Goal: Task Accomplishment & Management: Manage account settings

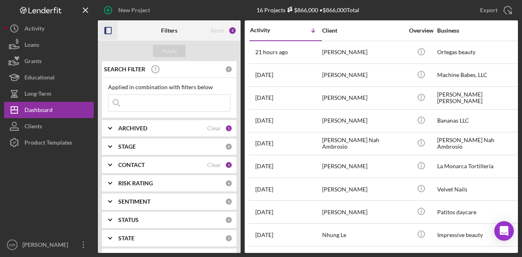
click at [112, 36] on icon "button" at bounding box center [108, 31] width 18 height 18
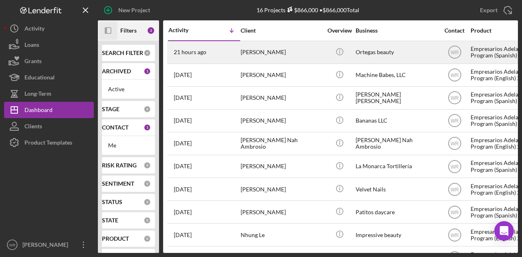
click at [256, 48] on div "Mariana Ortega" at bounding box center [282, 53] width 82 height 22
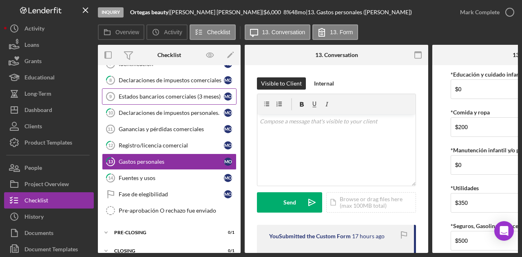
scroll to position [46, 0]
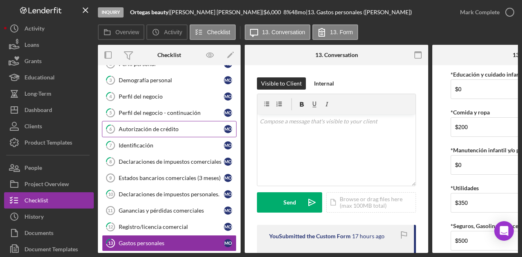
click at [152, 127] on div "Autorización de crédito" at bounding box center [171, 129] width 105 height 7
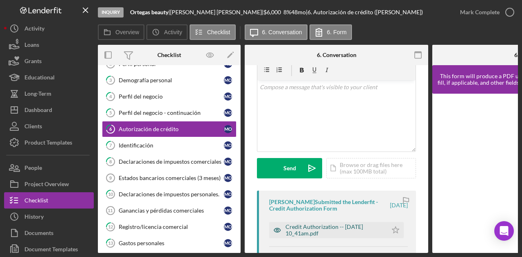
scroll to position [82, 0]
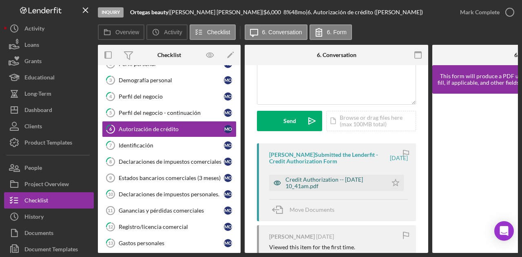
click at [330, 177] on div "Credit Authorization -- 2025-09-07 10_41am.pdf" at bounding box center [334, 183] width 98 height 13
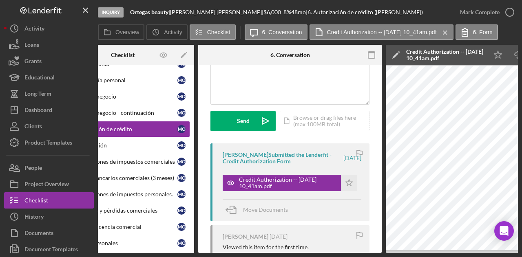
scroll to position [0, 0]
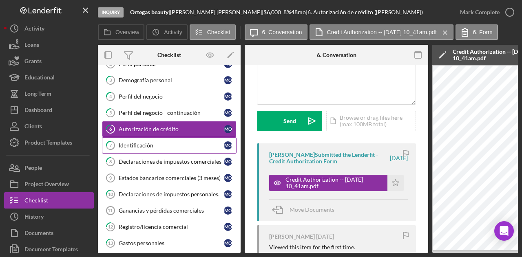
click at [160, 142] on div "Identificación" at bounding box center [171, 145] width 105 height 7
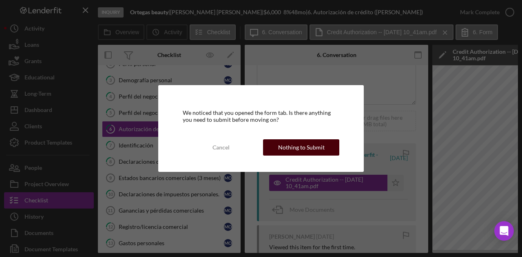
click at [305, 149] on div "Nothing to Submit" at bounding box center [301, 147] width 46 height 16
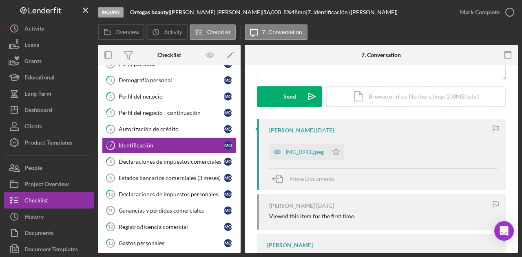
scroll to position [122, 0]
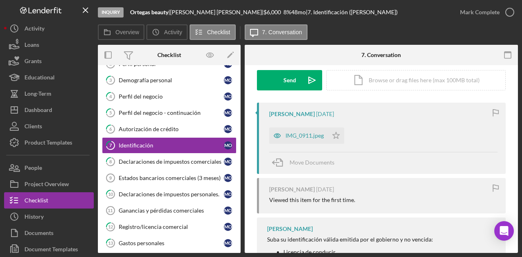
click at [299, 126] on div "IMG_0911.jpeg Icon/Star" at bounding box center [308, 134] width 79 height 20
click at [301, 134] on div "IMG_0911.jpeg" at bounding box center [304, 136] width 38 height 7
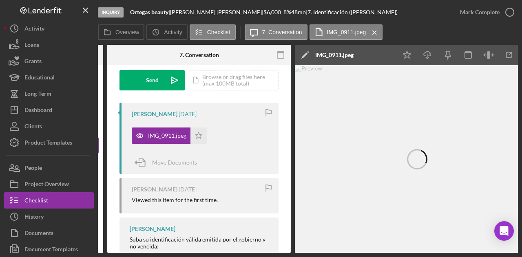
scroll to position [0, 140]
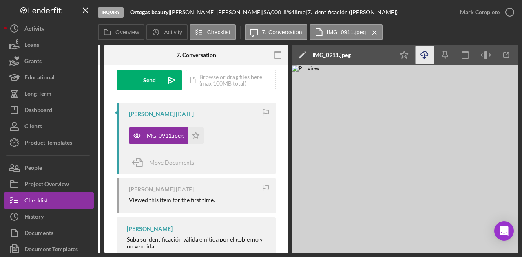
click at [424, 57] on icon "Icon/Download" at bounding box center [424, 55] width 18 height 18
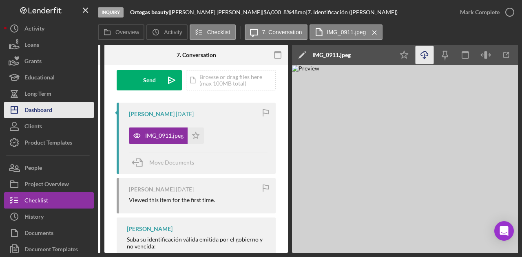
click at [51, 106] on div "Dashboard" at bounding box center [38, 111] width 28 height 18
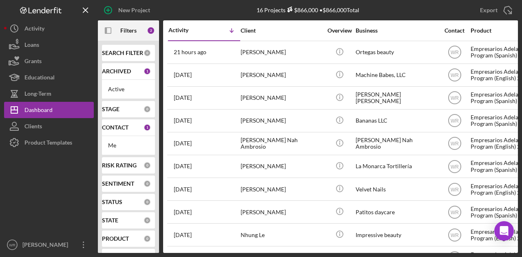
click at [78, 201] on div at bounding box center [49, 194] width 90 height 86
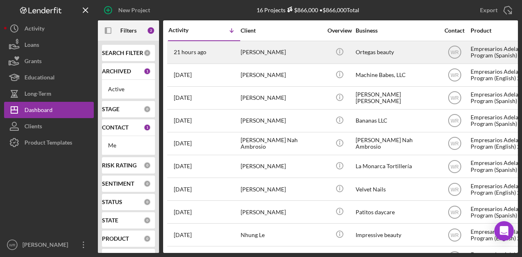
click at [278, 52] on div "Mariana Ortega" at bounding box center [282, 53] width 82 height 22
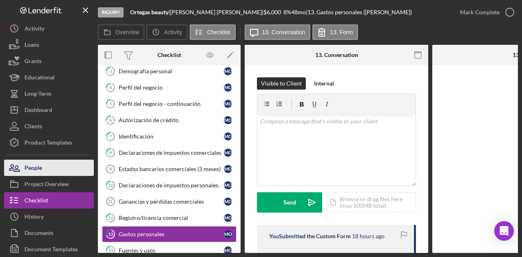
scroll to position [126, 0]
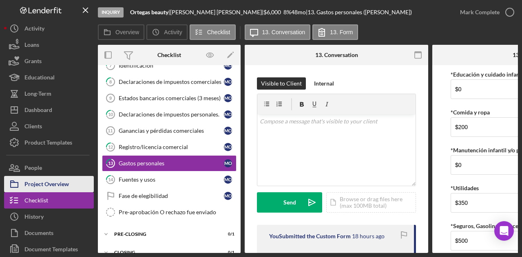
click at [56, 184] on div "Project Overview" at bounding box center [46, 185] width 44 height 18
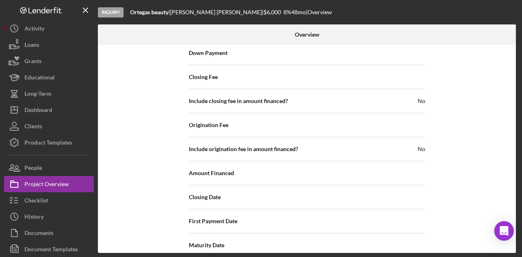
scroll to position [940, 0]
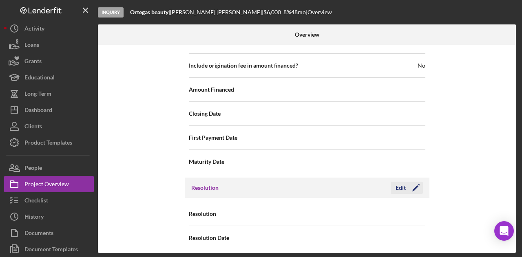
click at [412, 183] on icon "Icon/Edit" at bounding box center [416, 188] width 20 height 20
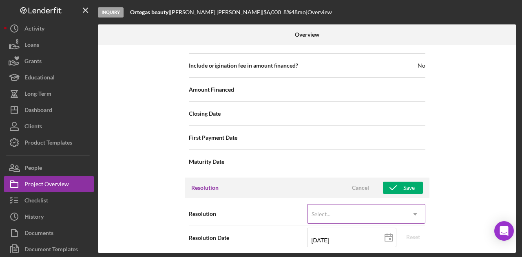
click at [340, 207] on div "Select..." at bounding box center [356, 214] width 98 height 19
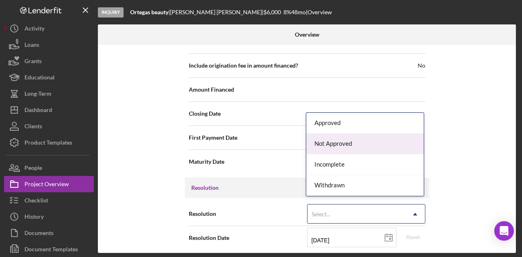
click at [351, 146] on div "Not Approved" at bounding box center [364, 144] width 117 height 21
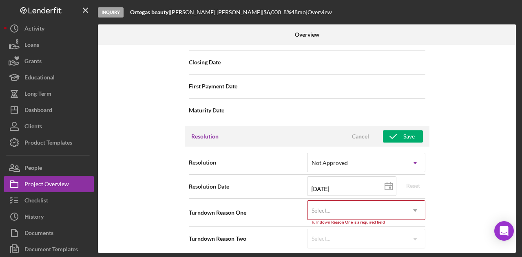
scroll to position [992, 0]
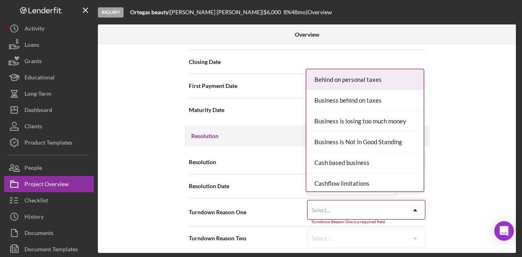
click at [376, 204] on div "Select..." at bounding box center [356, 210] width 98 height 19
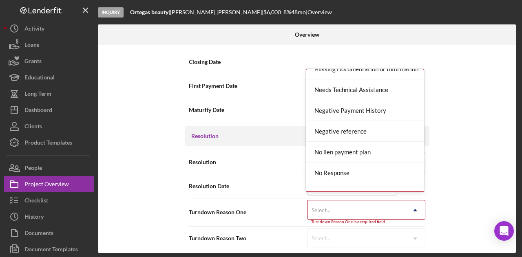
scroll to position [489, 0]
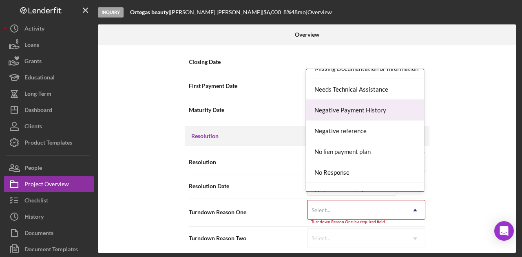
click at [370, 110] on div "Negative Payment History" at bounding box center [364, 110] width 117 height 21
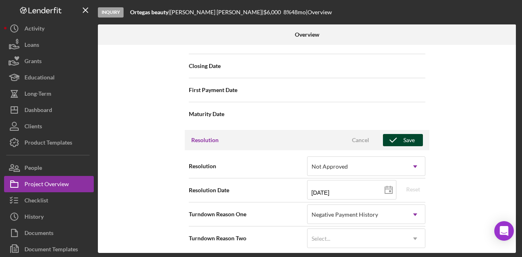
click at [394, 139] on icon "button" at bounding box center [393, 140] width 20 height 20
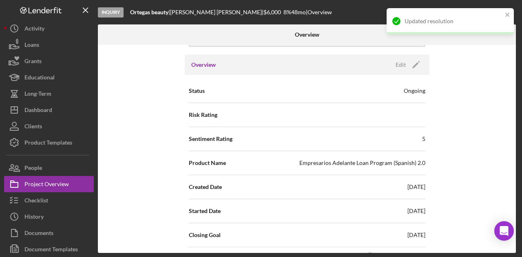
scroll to position [0, 0]
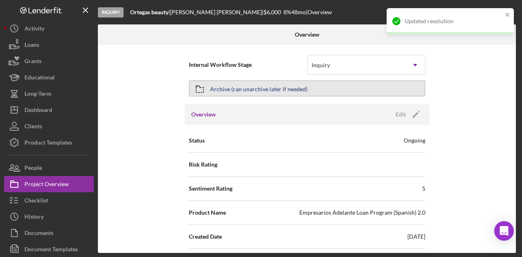
click at [315, 91] on button "Archive (can unarchive later if needed)" at bounding box center [307, 88] width 236 height 16
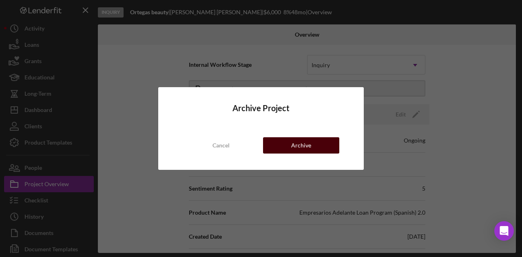
click at [317, 142] on button "Archive" at bounding box center [301, 145] width 76 height 16
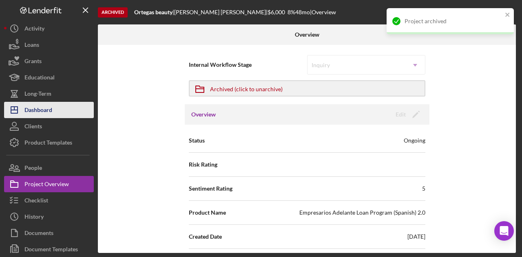
click at [50, 110] on div "Dashboard" at bounding box center [38, 111] width 28 height 18
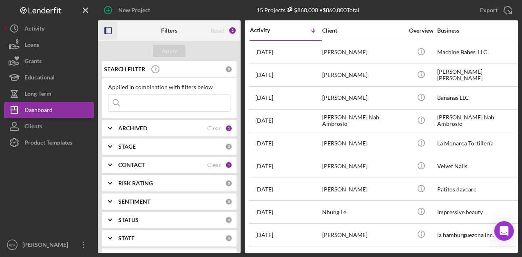
click at [110, 33] on icon "button" at bounding box center [108, 31] width 18 height 18
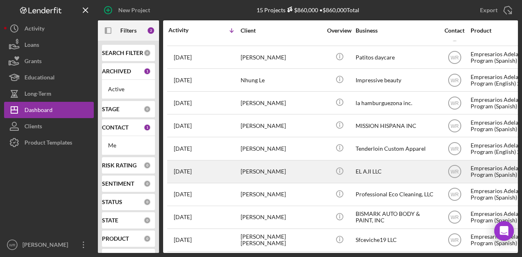
scroll to position [137, 0]
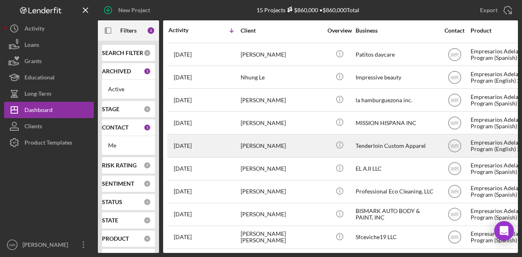
click at [244, 135] on div "Warren Smith" at bounding box center [282, 146] width 82 height 22
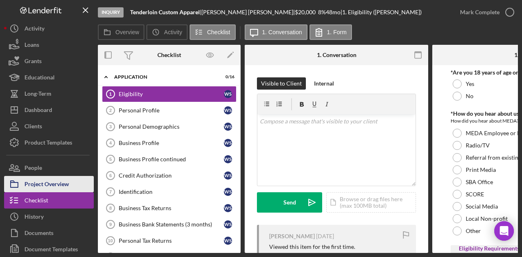
click at [77, 179] on button "Project Overview" at bounding box center [49, 184] width 90 height 16
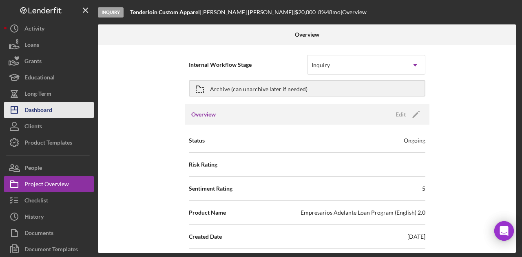
click at [68, 115] on button "Icon/Dashboard Dashboard" at bounding box center [49, 110] width 90 height 16
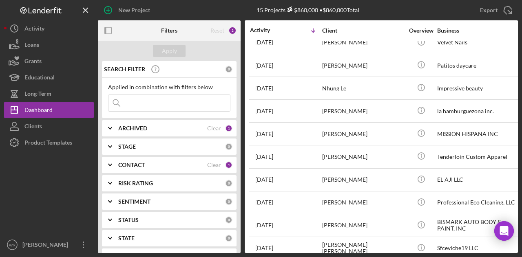
scroll to position [137, 0]
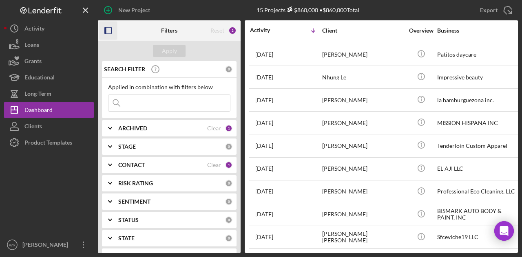
click at [108, 31] on icon "button" at bounding box center [108, 31] width 18 height 18
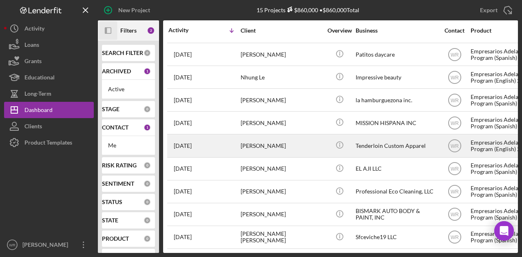
click at [266, 148] on div "Warren Smith" at bounding box center [282, 146] width 82 height 22
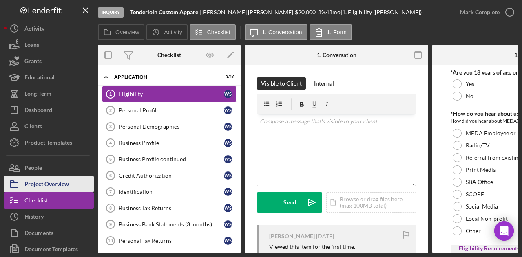
click at [54, 181] on div "Project Overview" at bounding box center [46, 185] width 44 height 18
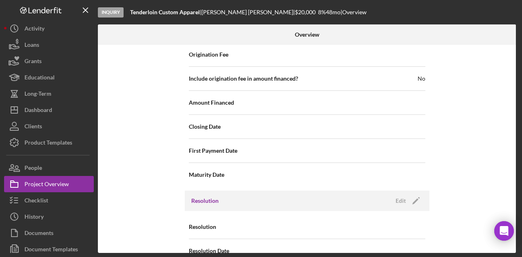
scroll to position [940, 0]
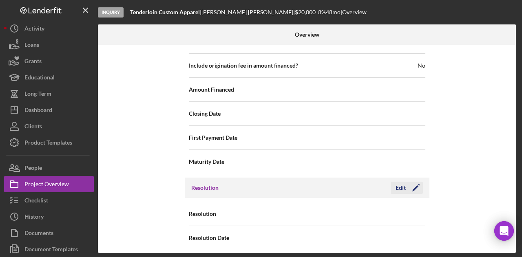
click at [414, 187] on icon "Icon/Edit" at bounding box center [416, 188] width 20 height 20
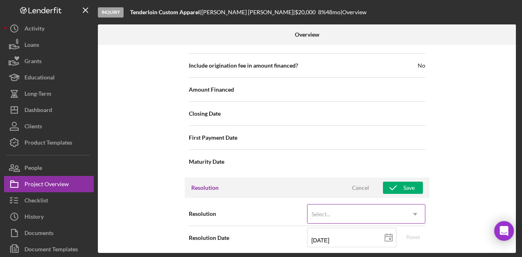
click at [378, 208] on div "Select..." at bounding box center [356, 214] width 98 height 19
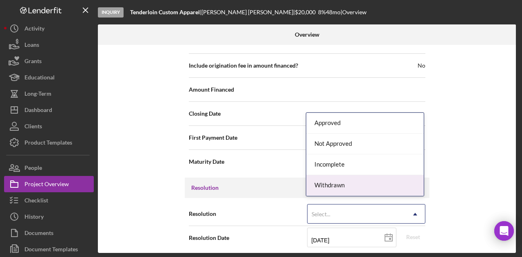
click at [365, 185] on div "Withdrawn" at bounding box center [364, 185] width 117 height 21
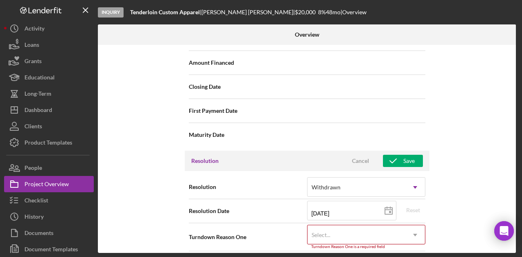
scroll to position [992, 0]
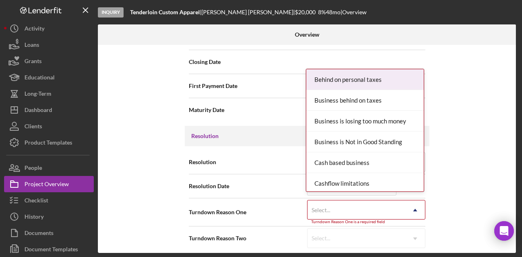
click at [388, 205] on div "Select..." at bounding box center [356, 210] width 98 height 19
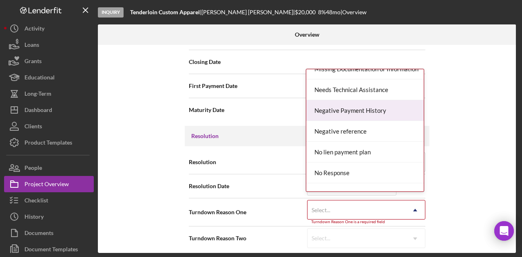
scroll to position [489, 0]
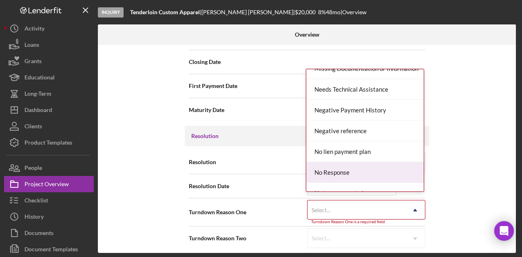
click at [361, 172] on div "No Response" at bounding box center [364, 172] width 117 height 21
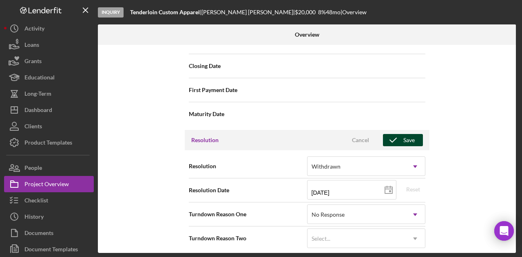
click at [415, 136] on button "Save" at bounding box center [403, 140] width 40 height 12
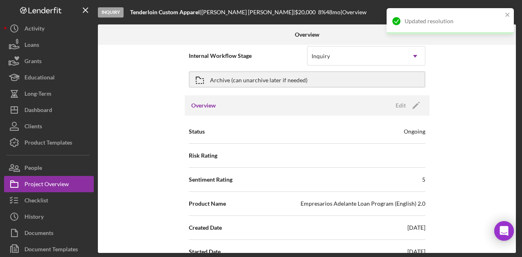
scroll to position [0, 0]
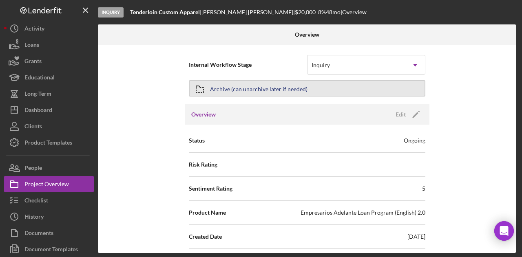
click at [269, 86] on div "Archive (can unarchive later if needed)" at bounding box center [258, 88] width 97 height 15
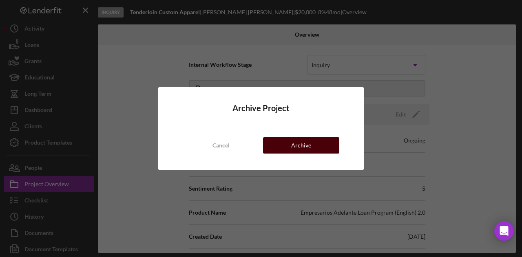
click at [304, 148] on div "Archive" at bounding box center [301, 145] width 20 height 16
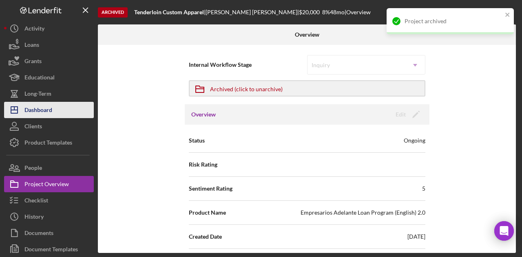
click at [48, 110] on div "Dashboard" at bounding box center [38, 111] width 28 height 18
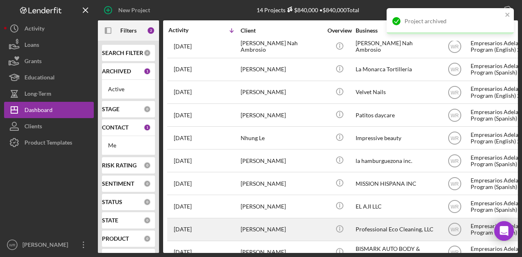
scroll to position [114, 0]
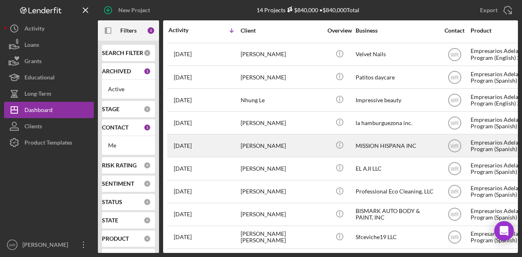
click at [279, 143] on div "ANTONIO P GONZALEZ" at bounding box center [282, 146] width 82 height 22
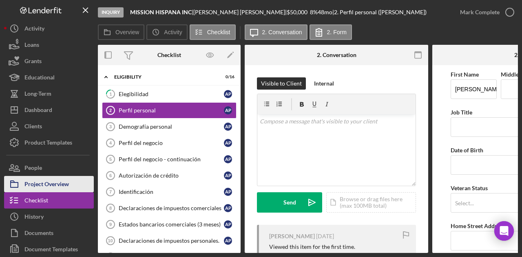
click at [61, 183] on div "Project Overview" at bounding box center [46, 185] width 44 height 18
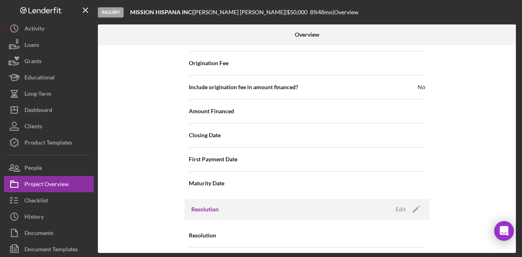
scroll to position [940, 0]
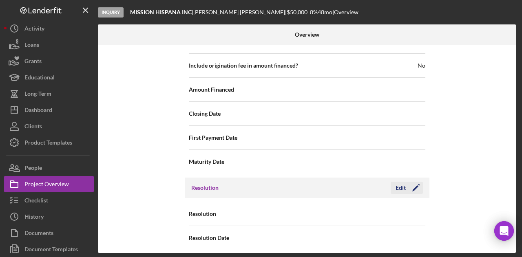
click at [415, 179] on icon "Icon/Edit" at bounding box center [416, 188] width 20 height 20
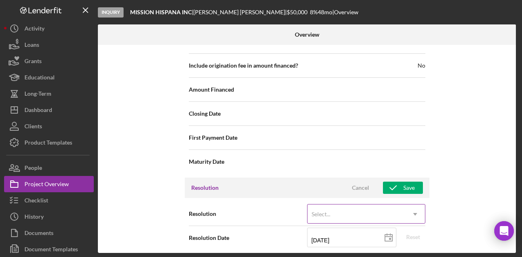
click at [368, 212] on div "Select..." at bounding box center [356, 214] width 98 height 19
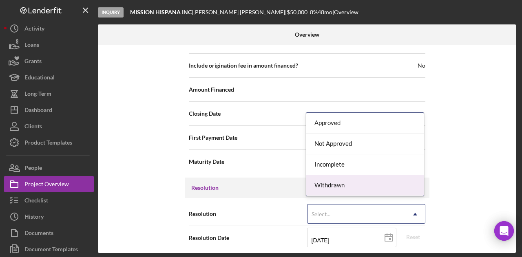
click at [364, 184] on div "Withdrawn" at bounding box center [364, 185] width 117 height 21
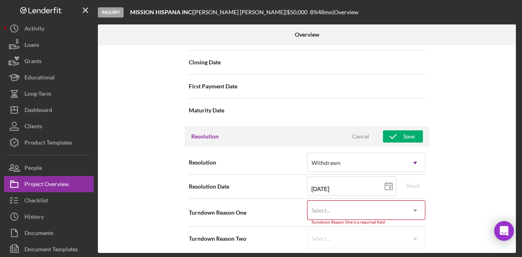
scroll to position [992, 0]
click at [396, 205] on div "Select..." at bounding box center [356, 210] width 98 height 19
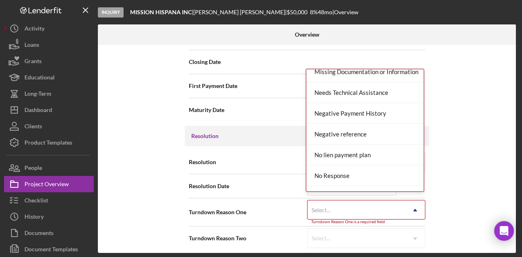
scroll to position [489, 0]
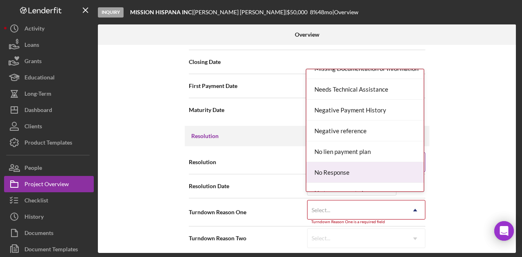
click at [371, 168] on div "No Response" at bounding box center [364, 172] width 117 height 21
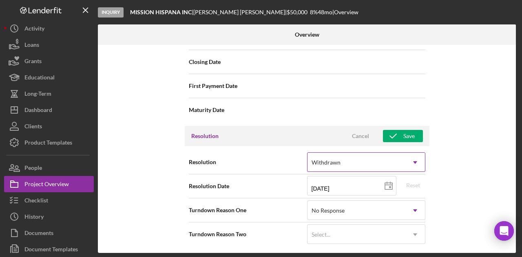
scroll to position [988, 0]
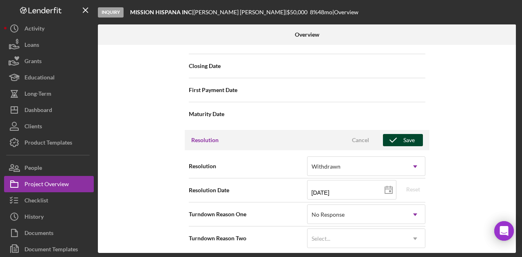
click at [411, 135] on div "Save" at bounding box center [408, 140] width 11 height 12
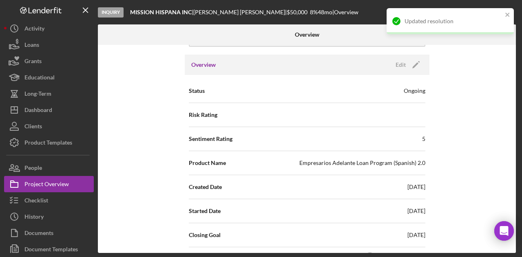
scroll to position [0, 0]
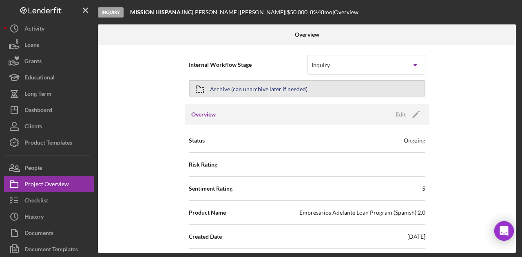
click at [239, 89] on div "Archive (can unarchive later if needed)" at bounding box center [258, 88] width 97 height 15
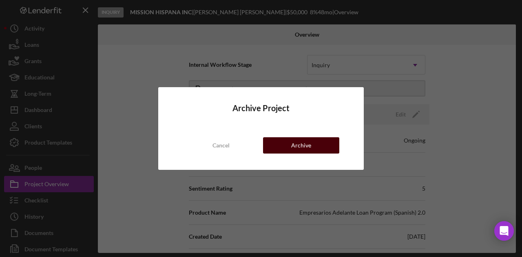
click at [277, 140] on button "Archive" at bounding box center [301, 145] width 76 height 16
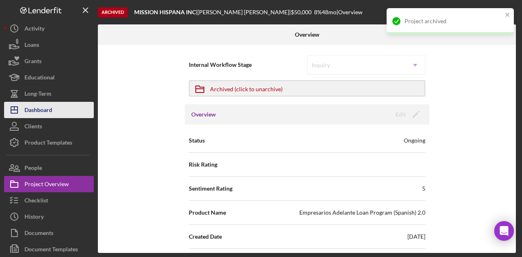
click at [59, 111] on button "Icon/Dashboard Dashboard" at bounding box center [49, 110] width 90 height 16
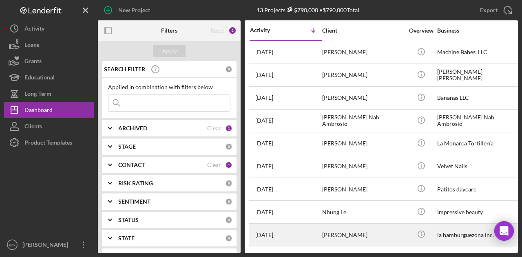
click at [356, 236] on div "Romeo Martinez" at bounding box center [363, 235] width 82 height 22
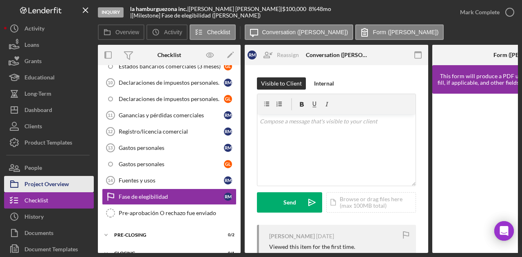
scroll to position [295, 0]
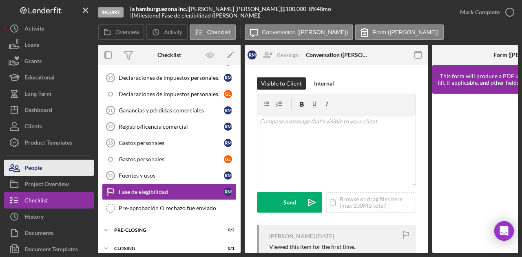
click at [68, 172] on button "People" at bounding box center [49, 168] width 90 height 16
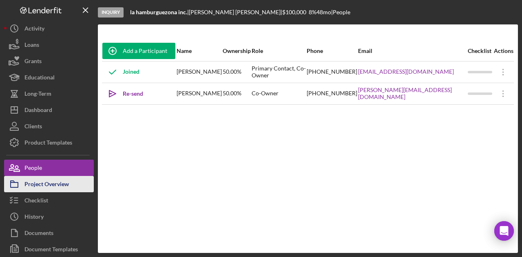
click at [51, 181] on div "Project Overview" at bounding box center [46, 185] width 44 height 18
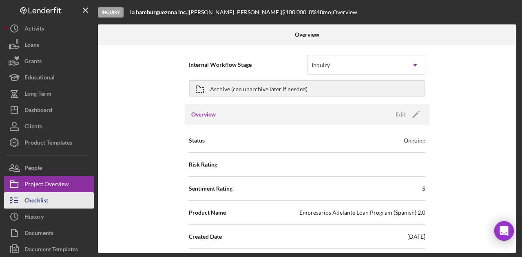
click at [70, 198] on button "Checklist" at bounding box center [49, 200] width 90 height 16
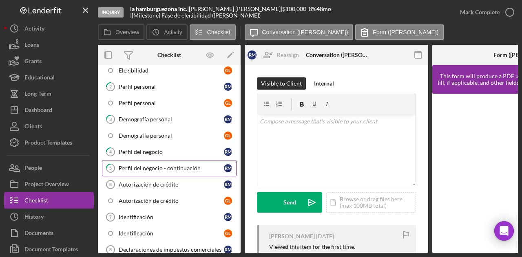
scroll to position [54, 0]
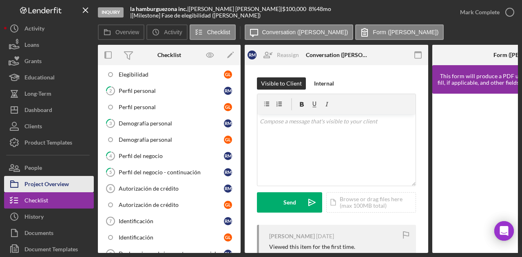
click at [53, 185] on div "Project Overview" at bounding box center [46, 185] width 44 height 18
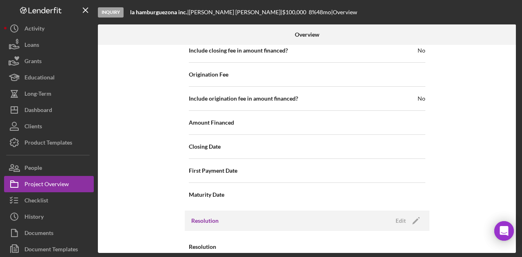
scroll to position [940, 0]
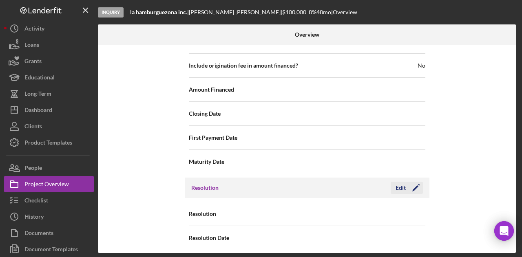
click at [421, 182] on div "Edit Icon/Edit" at bounding box center [407, 188] width 32 height 12
click at [418, 186] on icon "Icon/Edit" at bounding box center [416, 188] width 20 height 20
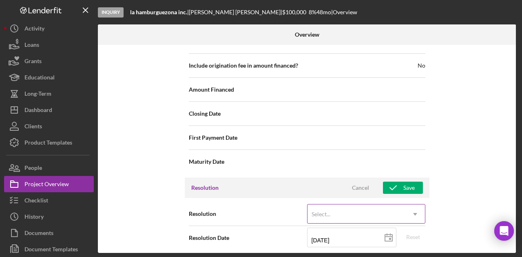
click at [344, 211] on div "Select..." at bounding box center [356, 214] width 98 height 19
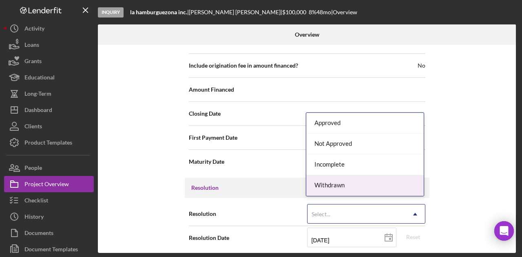
click at [339, 188] on div "Withdrawn" at bounding box center [364, 185] width 117 height 21
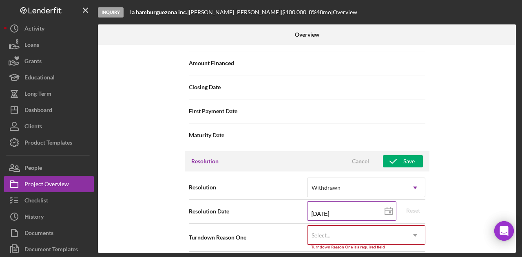
scroll to position [992, 0]
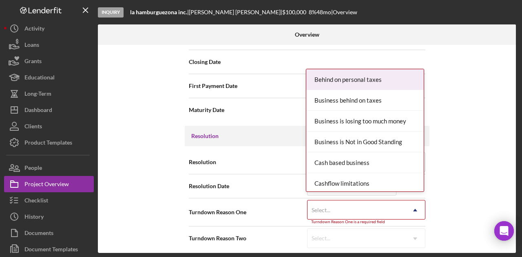
click at [354, 212] on div "Select..." at bounding box center [356, 210] width 98 height 19
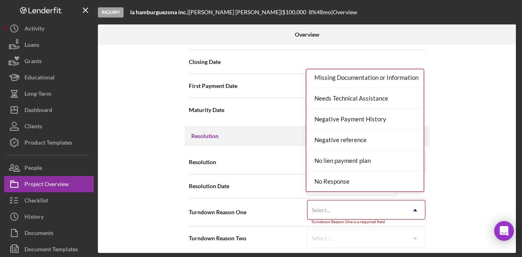
scroll to position [571, 0]
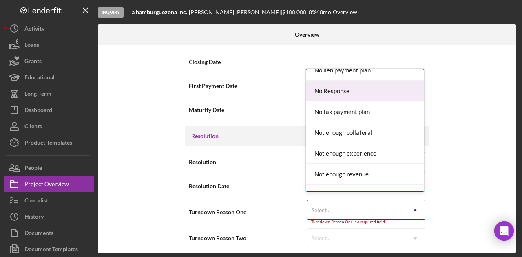
click at [348, 87] on div "No Response" at bounding box center [364, 91] width 117 height 21
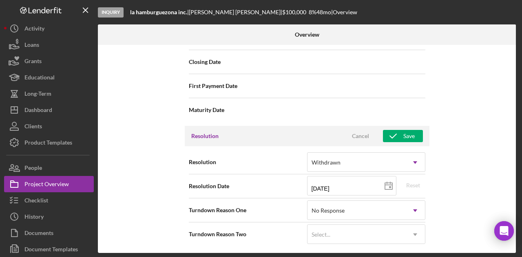
scroll to position [988, 0]
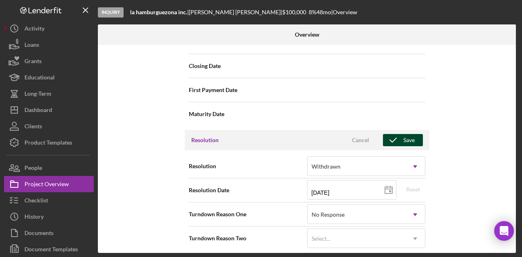
click at [394, 136] on icon "button" at bounding box center [393, 140] width 20 height 20
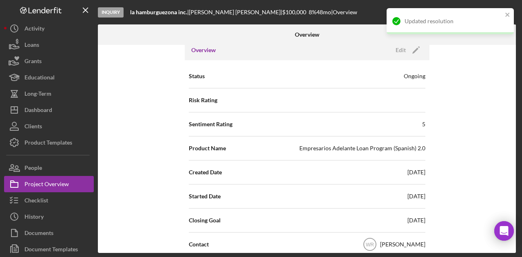
scroll to position [0, 0]
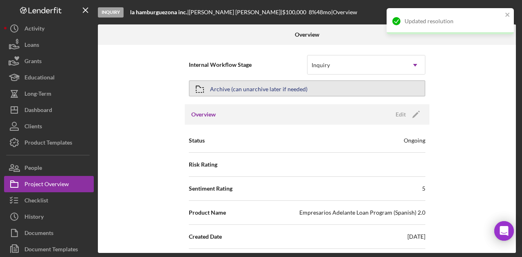
click at [328, 85] on button "Archive (can unarchive later if needed)" at bounding box center [307, 88] width 236 height 16
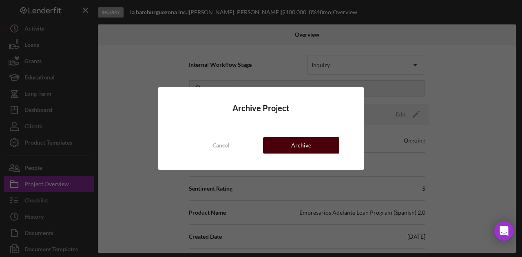
click at [316, 144] on button "Archive" at bounding box center [301, 145] width 76 height 16
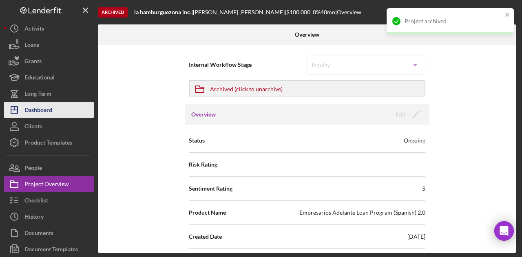
click at [40, 113] on div "Dashboard" at bounding box center [38, 111] width 28 height 18
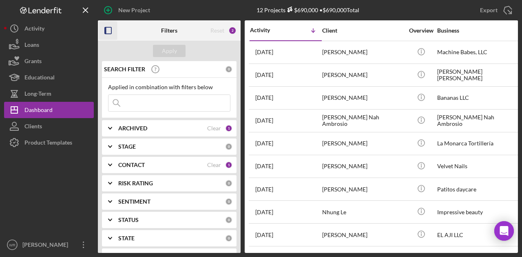
click at [108, 31] on icon "button" at bounding box center [108, 31] width 18 height 18
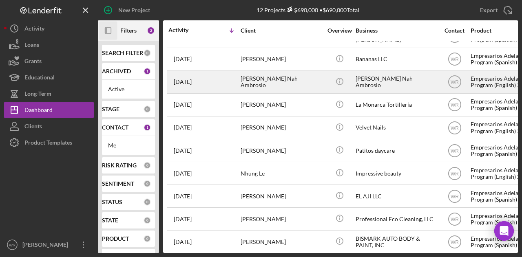
scroll to position [69, 0]
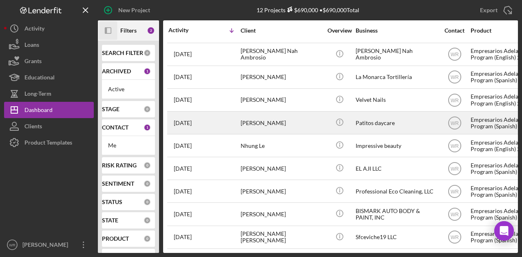
click at [290, 119] on div "[PERSON_NAME]" at bounding box center [282, 123] width 82 height 22
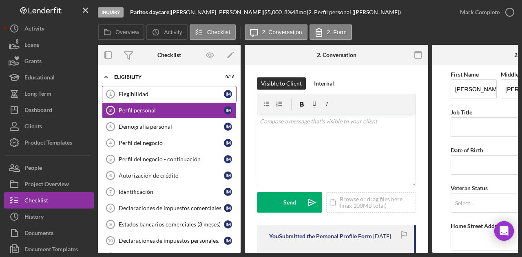
click at [177, 91] on div "Elegibilidad" at bounding box center [171, 94] width 105 height 7
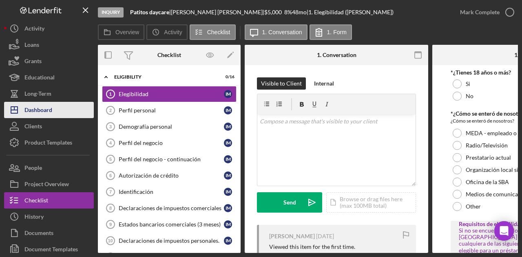
click at [60, 103] on button "Icon/Dashboard Dashboard" at bounding box center [49, 110] width 90 height 16
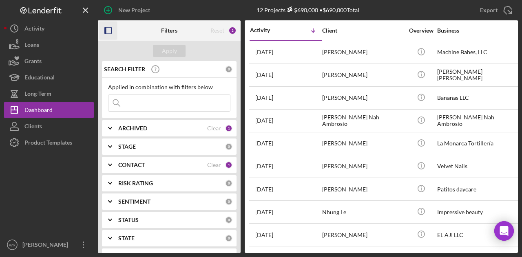
click at [113, 28] on icon "button" at bounding box center [108, 31] width 18 height 18
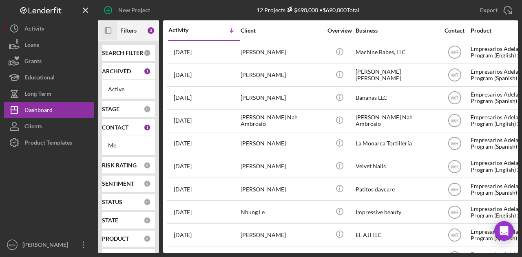
click at [110, 31] on icon "Icon/Panel Side Expand" at bounding box center [108, 31] width 18 height 18
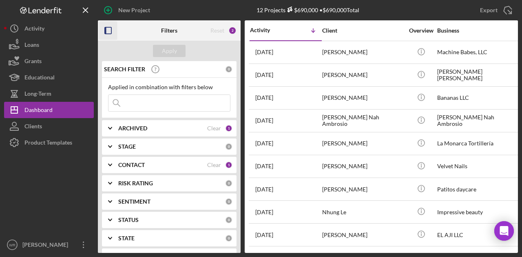
click at [140, 148] on div "STAGE" at bounding box center [171, 147] width 107 height 7
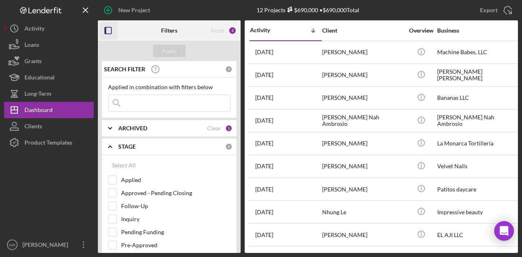
click at [132, 144] on b "STAGE" at bounding box center [127, 147] width 18 height 7
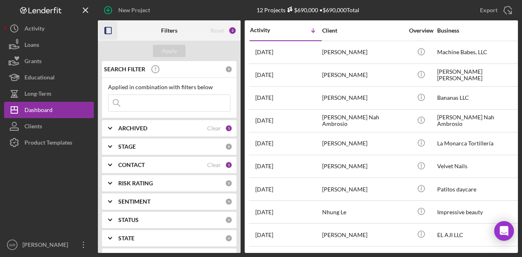
click at [132, 164] on b "CONTACT" at bounding box center [131, 165] width 27 height 7
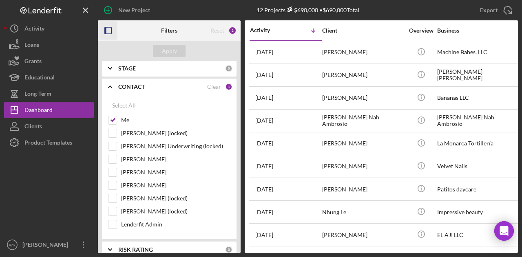
scroll to position [82, 0]
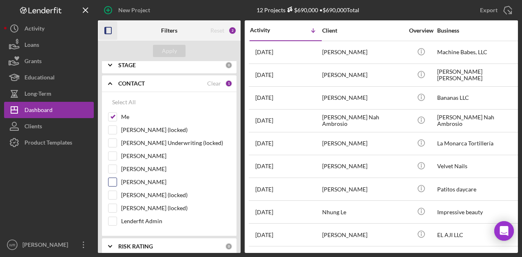
click at [138, 181] on label "Gloria Murillo" at bounding box center [175, 182] width 109 height 8
click at [117, 181] on input "Gloria Murillo" at bounding box center [112, 182] width 8 height 8
click at [175, 49] on div "Apply" at bounding box center [169, 51] width 15 height 12
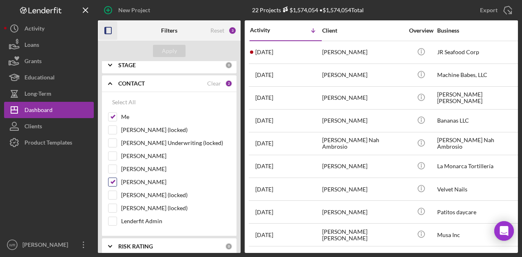
click at [127, 180] on label "[PERSON_NAME]" at bounding box center [175, 182] width 109 height 8
click at [117, 180] on input "[PERSON_NAME]" at bounding box center [112, 182] width 8 height 8
checkbox input "false"
click at [181, 48] on button "Apply" at bounding box center [169, 51] width 33 height 12
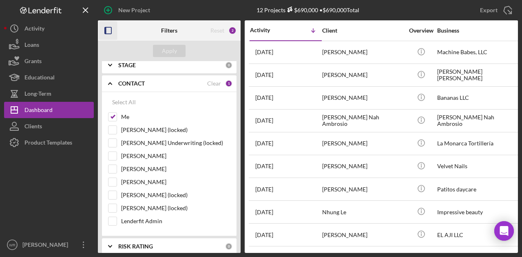
click at [110, 30] on icon "button" at bounding box center [108, 31] width 18 height 18
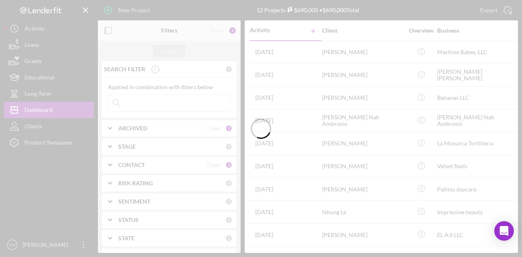
click at [107, 34] on div at bounding box center [261, 128] width 522 height 257
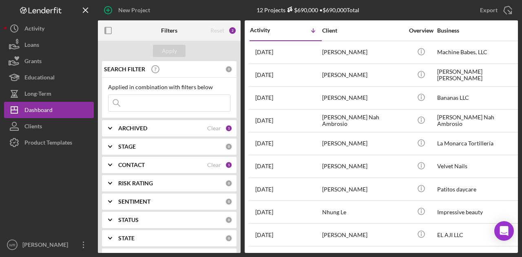
click at [107, 34] on rect "button" at bounding box center [108, 30] width 7 height 7
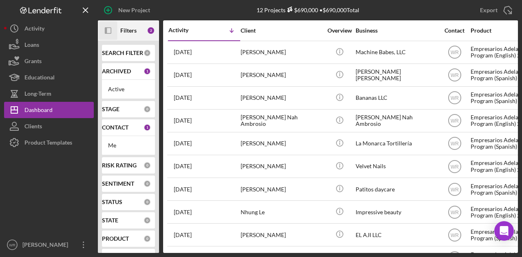
click at [106, 30] on icon "button" at bounding box center [106, 30] width 2 height 7
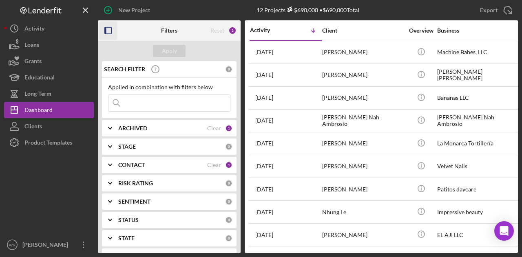
click at [136, 168] on div "CONTACT Clear 1" at bounding box center [175, 165] width 114 height 16
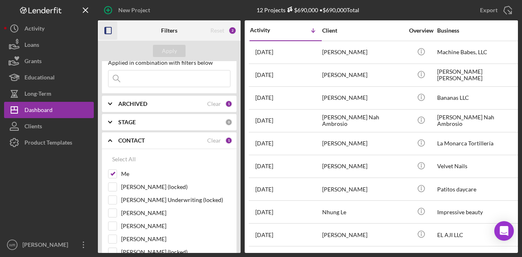
scroll to position [41, 0]
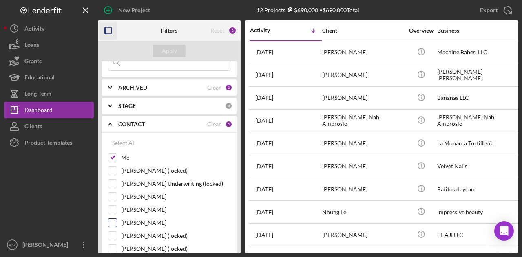
click at [146, 221] on label "[PERSON_NAME]" at bounding box center [175, 223] width 109 height 8
click at [117, 221] on input "[PERSON_NAME]" at bounding box center [112, 223] width 8 height 8
click at [163, 53] on div "Apply" at bounding box center [169, 51] width 15 height 12
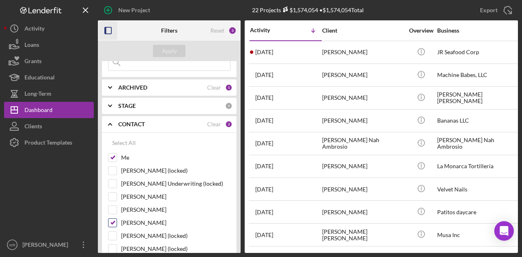
click at [142, 219] on label "[PERSON_NAME]" at bounding box center [175, 223] width 109 height 8
click at [117, 219] on input "[PERSON_NAME]" at bounding box center [112, 223] width 8 height 8
checkbox input "false"
click at [174, 58] on div "Apply" at bounding box center [169, 51] width 143 height 20
click at [174, 52] on div "Apply" at bounding box center [169, 51] width 15 height 12
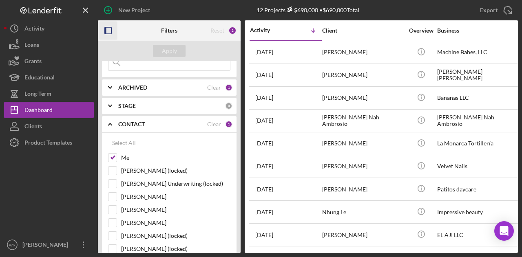
click at [115, 30] on icon "button" at bounding box center [108, 31] width 18 height 18
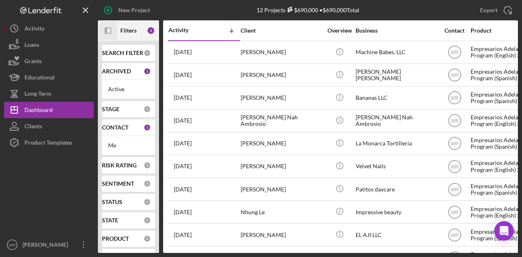
click at [108, 35] on icon "Icon/Panel Side Expand" at bounding box center [108, 31] width 18 height 18
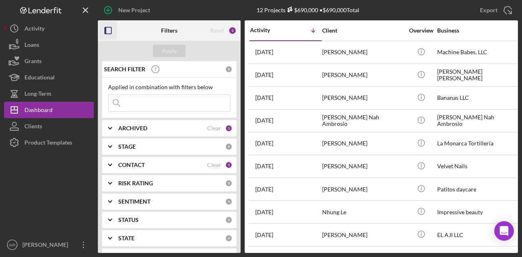
click at [159, 167] on div "CONTACT" at bounding box center [162, 165] width 89 height 7
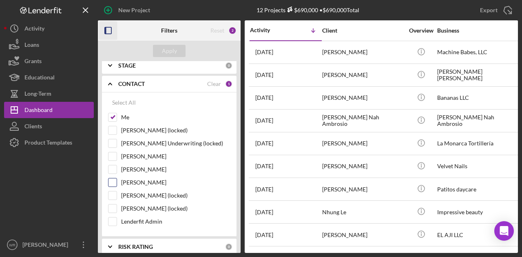
scroll to position [82, 0]
click at [148, 180] on label "[PERSON_NAME]" at bounding box center [175, 182] width 109 height 8
click at [117, 180] on input "Gloria Murillo" at bounding box center [112, 182] width 8 height 8
click at [161, 56] on button "Apply" at bounding box center [169, 51] width 33 height 12
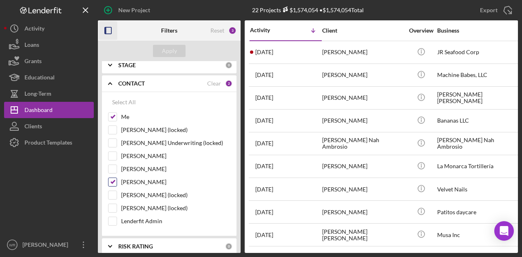
click at [146, 179] on label "Gloria Murillo" at bounding box center [175, 182] width 109 height 8
click at [117, 179] on input "Gloria Murillo" at bounding box center [112, 182] width 8 height 8
checkbox input "false"
click at [169, 55] on div "Apply" at bounding box center [169, 51] width 15 height 12
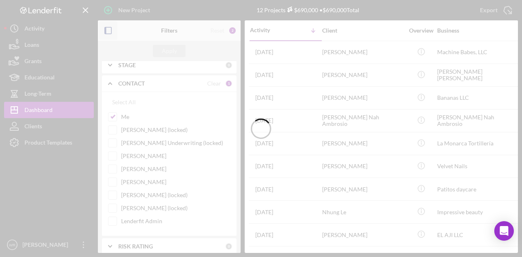
click at [106, 28] on div at bounding box center [261, 128] width 522 height 257
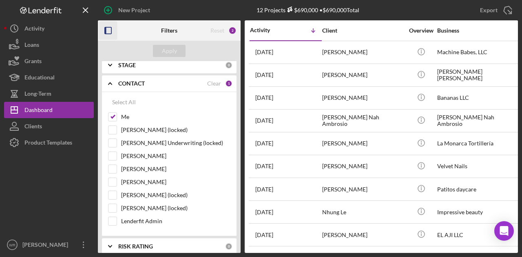
click at [115, 31] on icon "button" at bounding box center [108, 31] width 18 height 18
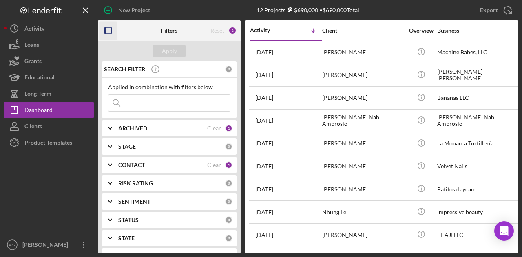
click at [110, 31] on icon "button" at bounding box center [108, 31] width 18 height 18
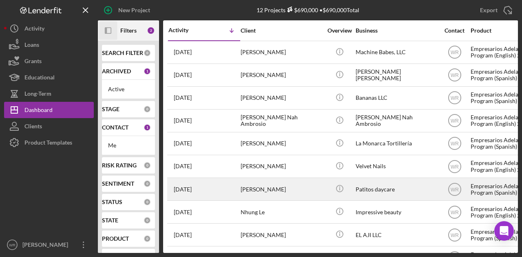
click at [269, 189] on div "[PERSON_NAME]" at bounding box center [282, 190] width 82 height 22
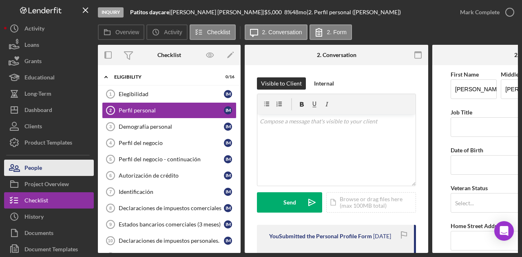
click at [57, 168] on button "People" at bounding box center [49, 168] width 90 height 16
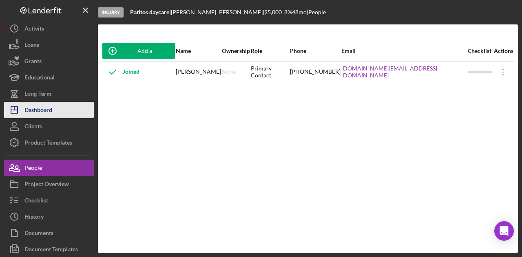
click at [50, 111] on div "Dashboard" at bounding box center [38, 111] width 28 height 18
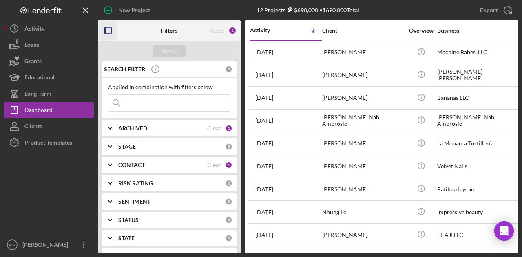
click at [106, 36] on icon "button" at bounding box center [108, 31] width 18 height 18
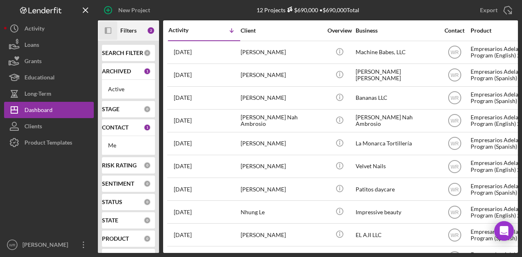
click at [110, 33] on rect "button" at bounding box center [108, 31] width 6 height 6
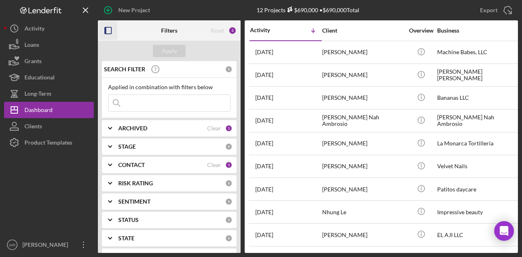
click at [146, 168] on div "CONTACT" at bounding box center [162, 165] width 89 height 7
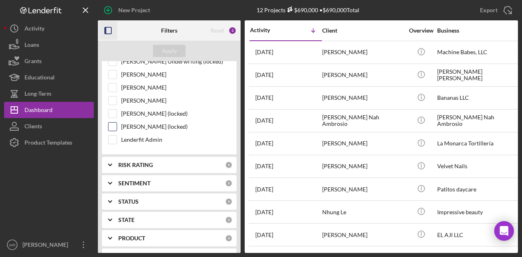
scroll to position [82, 0]
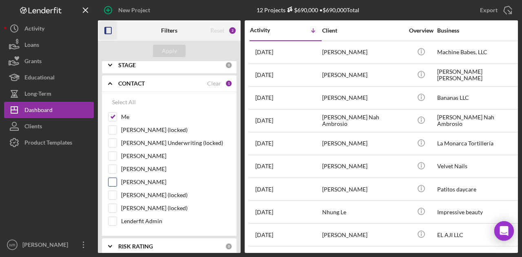
click at [137, 180] on label "Gloria Murillo" at bounding box center [175, 182] width 109 height 8
click at [117, 180] on input "Gloria Murillo" at bounding box center [112, 182] width 8 height 8
click at [167, 47] on div "Apply" at bounding box center [169, 51] width 15 height 12
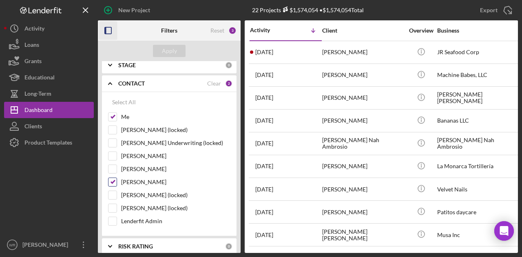
click at [148, 180] on label "Gloria Murillo" at bounding box center [175, 182] width 109 height 8
click at [117, 180] on input "Gloria Murillo" at bounding box center [112, 182] width 8 height 8
checkbox input "false"
click at [179, 49] on button "Apply" at bounding box center [169, 51] width 33 height 12
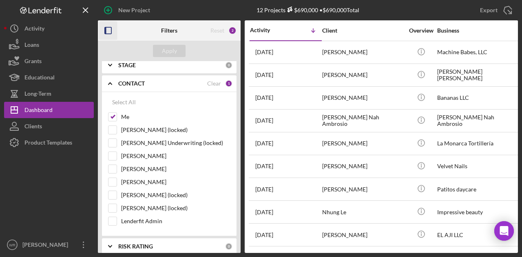
click at [111, 28] on rect "button" at bounding box center [108, 30] width 7 height 7
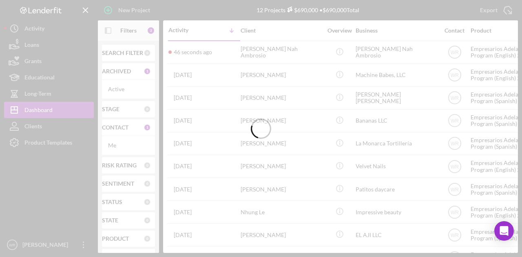
click at [287, 55] on div "[PERSON_NAME] Nah Ambrosio" at bounding box center [282, 53] width 82 height 22
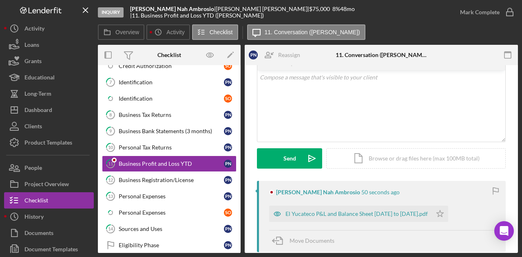
scroll to position [163, 0]
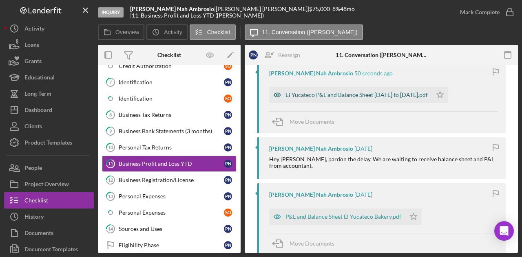
click at [339, 91] on div "El Yucateco P&L and Balance Sheet [DATE] to [DATE].pdf" at bounding box center [350, 95] width 163 height 16
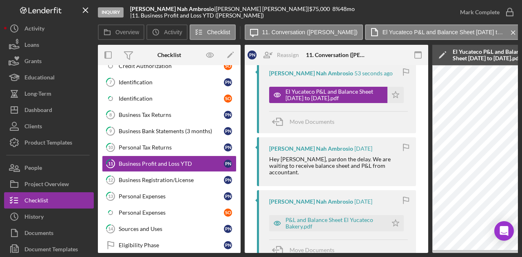
drag, startPoint x: 308, startPoint y: 254, endPoint x: 378, endPoint y: 247, distance: 70.9
click at [378, 247] on div "Inquiry [PERSON_NAME] | [PERSON_NAME] Nah Ambrosio | $75,000 $75,000 8 % 48 mo …" at bounding box center [261, 128] width 522 height 257
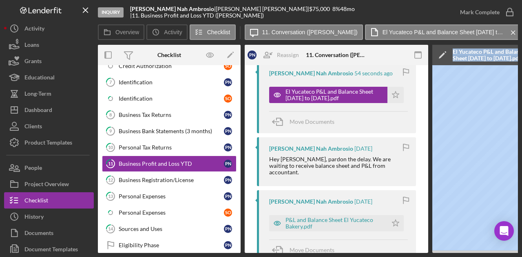
drag, startPoint x: 392, startPoint y: 251, endPoint x: 448, endPoint y: 251, distance: 55.5
click at [448, 251] on div "Overview Internal Workflow Stage Inquiry Icon/Dropdown Arrow Archive (can unarc…" at bounding box center [308, 149] width 420 height 208
click at [440, 253] on div "Inquiry [PERSON_NAME] | [PERSON_NAME] Nah Ambrosio | $75,000 $75,000 8 % 48 mo …" at bounding box center [261, 128] width 522 height 257
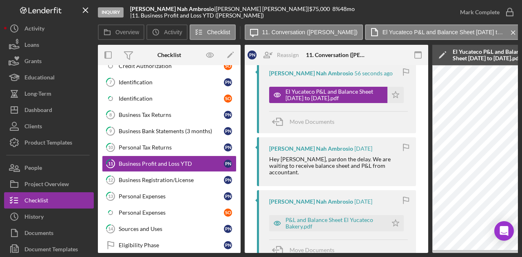
scroll to position [0, 159]
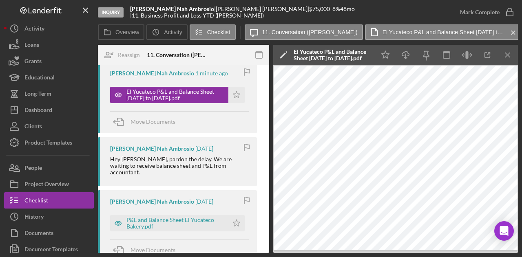
click at [201, 253] on div "Overview Internal Workflow Stage Inquiry Icon/Dropdown Arrow Archive (can unarc…" at bounding box center [308, 149] width 420 height 208
click at [207, 250] on div "Move Documents" at bounding box center [179, 251] width 139 height 22
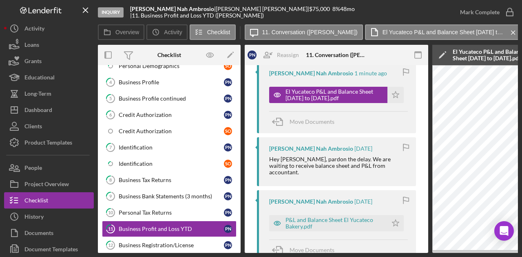
scroll to position [87, 0]
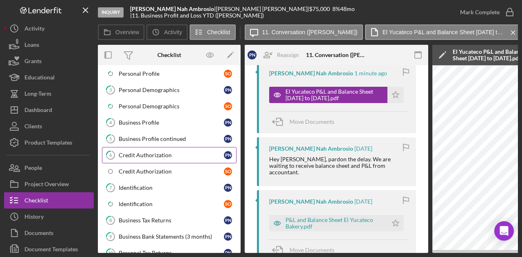
click at [150, 155] on div "Credit Authorization" at bounding box center [171, 155] width 105 height 7
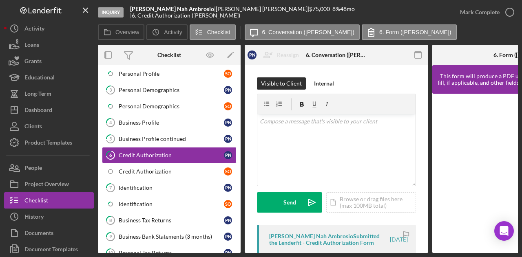
scroll to position [82, 0]
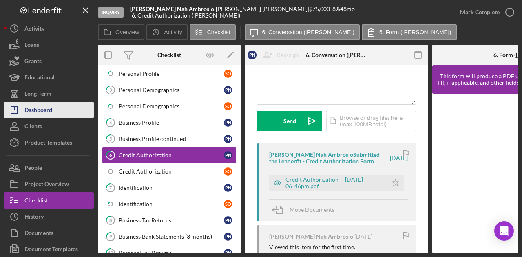
click at [51, 115] on div "Dashboard" at bounding box center [38, 111] width 28 height 18
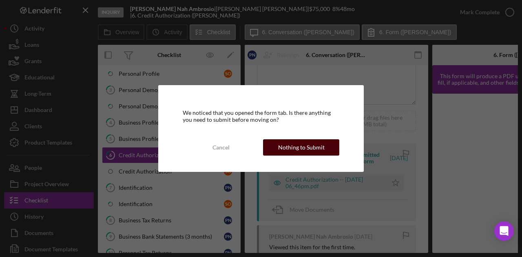
click at [323, 152] on button "Nothing to Submit" at bounding box center [301, 147] width 76 height 16
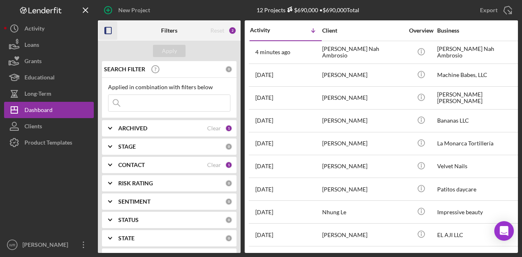
click at [106, 31] on icon "button" at bounding box center [108, 31] width 18 height 18
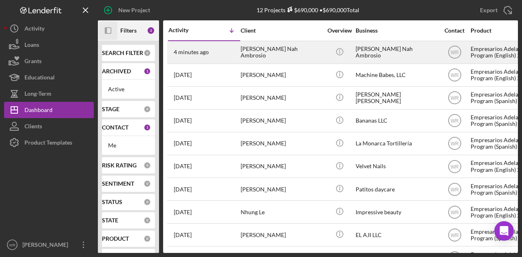
click at [283, 47] on div "[PERSON_NAME] Nah Ambrosio" at bounding box center [282, 53] width 82 height 22
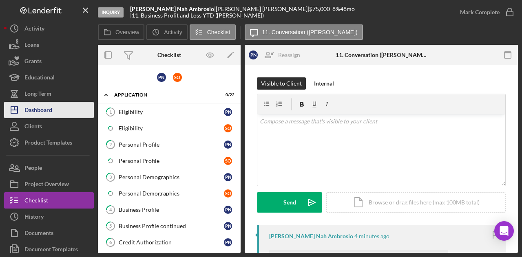
click at [62, 108] on button "Icon/Dashboard Dashboard" at bounding box center [49, 110] width 90 height 16
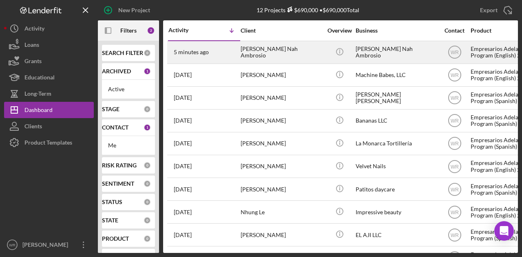
click at [272, 51] on div "[PERSON_NAME] Nah Ambrosio" at bounding box center [282, 53] width 82 height 22
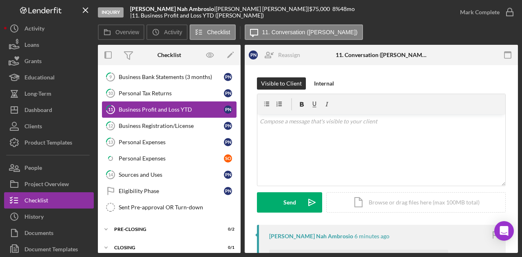
scroll to position [248, 0]
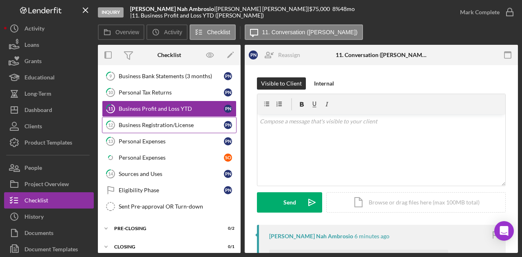
click at [158, 122] on div "Business Registration/License" at bounding box center [171, 125] width 105 height 7
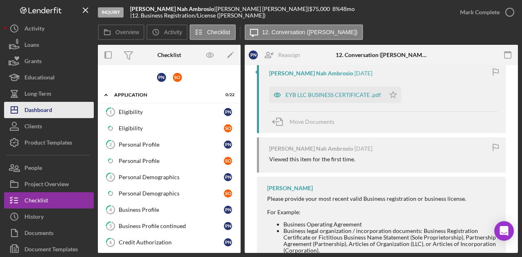
click at [55, 106] on button "Icon/Dashboard Dashboard" at bounding box center [49, 110] width 90 height 16
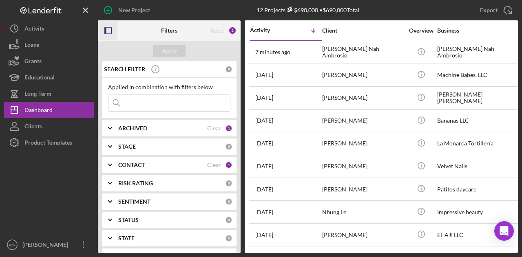
click at [110, 31] on icon "button" at bounding box center [108, 31] width 18 height 18
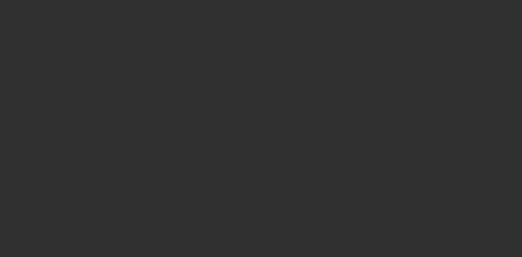
drag, startPoint x: 294, startPoint y: 53, endPoint x: 270, endPoint y: 47, distance: 23.8
click at [294, 53] on div at bounding box center [261, 128] width 522 height 257
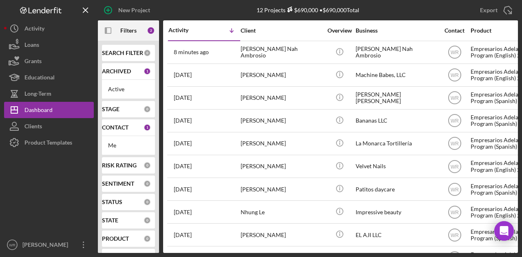
click at [269, 48] on div "[PERSON_NAME] Nah Ambrosio" at bounding box center [282, 53] width 82 height 22
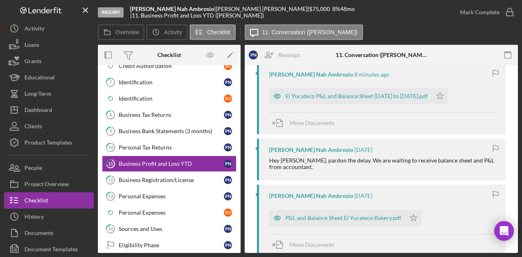
scroll to position [122, 0]
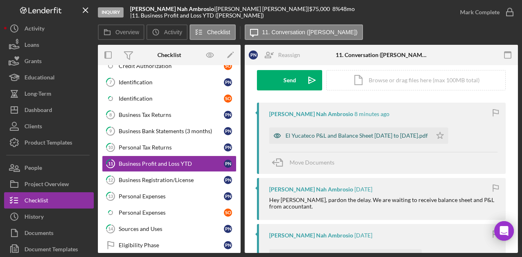
click at [322, 134] on div "El Yucateco P&L and Balance Sheet [DATE] to [DATE].pdf" at bounding box center [356, 136] width 142 height 7
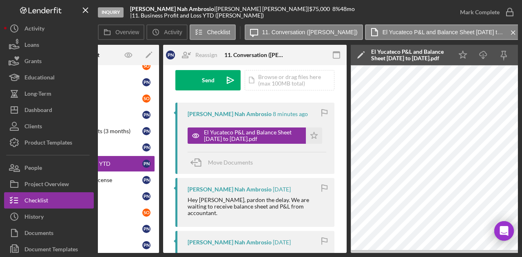
scroll to position [0, 159]
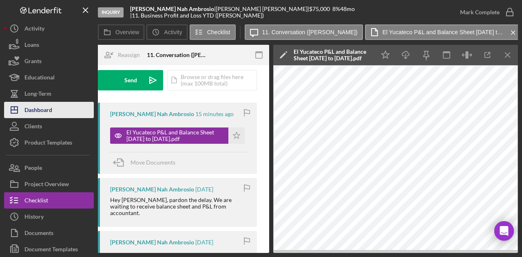
click at [58, 111] on button "Icon/Dashboard Dashboard" at bounding box center [49, 110] width 90 height 16
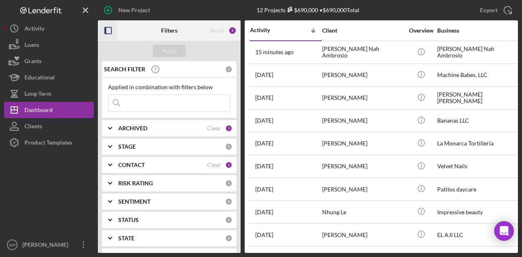
click at [106, 31] on rect "button" at bounding box center [106, 30] width 2 height 7
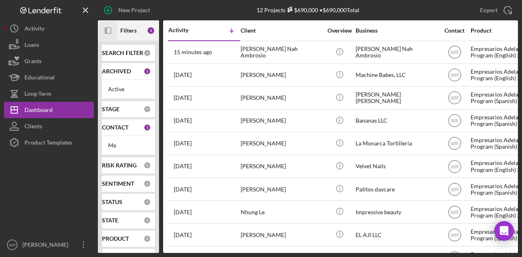
click at [114, 31] on icon "Icon/Panel Side Expand" at bounding box center [108, 31] width 18 height 18
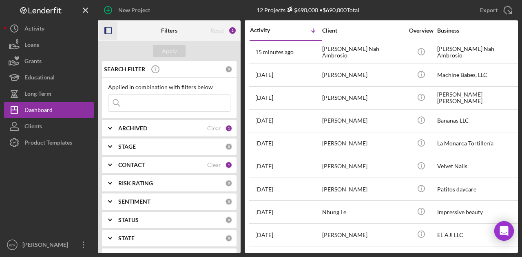
click at [135, 169] on div "CONTACT Clear 1" at bounding box center [175, 165] width 114 height 16
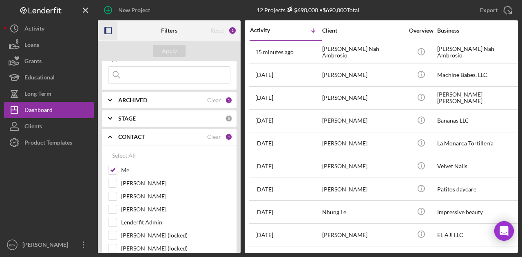
scroll to position [41, 0]
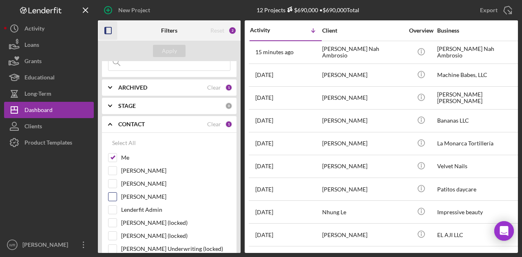
click at [139, 198] on label "[PERSON_NAME]" at bounding box center [175, 197] width 109 height 8
click at [117, 198] on input "[PERSON_NAME]" at bounding box center [112, 197] width 8 height 8
click at [177, 49] on button "Apply" at bounding box center [169, 51] width 33 height 12
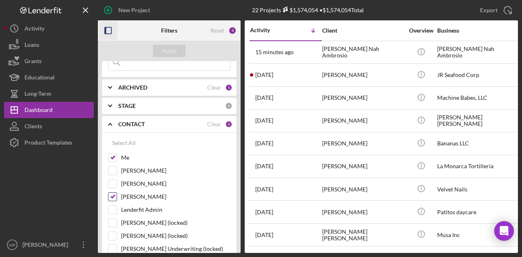
click at [142, 197] on label "[PERSON_NAME]" at bounding box center [175, 197] width 109 height 8
click at [117, 197] on input "[PERSON_NAME]" at bounding box center [112, 197] width 8 height 8
checkbox input "false"
click at [167, 55] on div "Apply" at bounding box center [169, 51] width 15 height 12
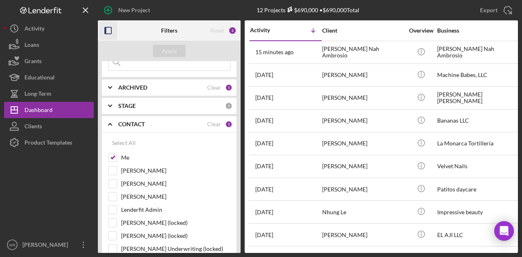
click at [106, 28] on rect "button" at bounding box center [106, 30] width 2 height 7
